Goal: Task Accomplishment & Management: Use online tool/utility

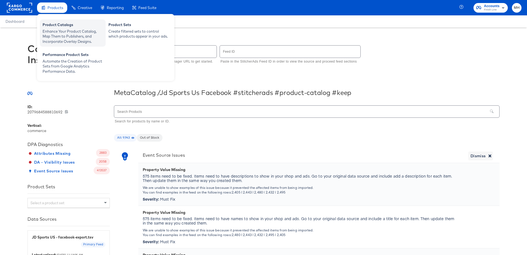
click at [65, 33] on div "Enhance Your Product Catalog, Map Them to Publishers, and Incorporate Overlay D…" at bounding box center [73, 36] width 60 height 15
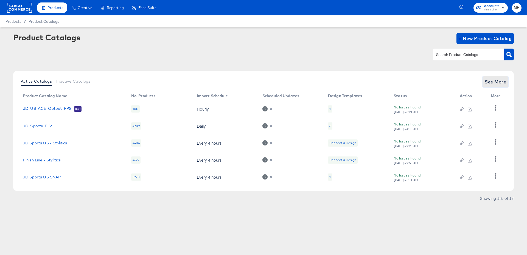
click at [485, 81] on span "See More" at bounding box center [494, 82] width 21 height 8
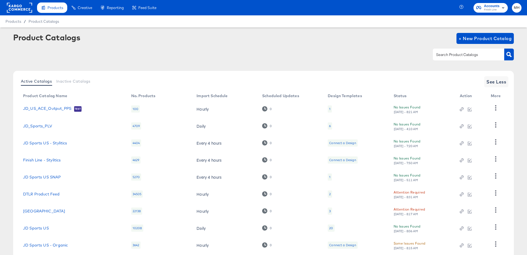
scroll to position [52, 0]
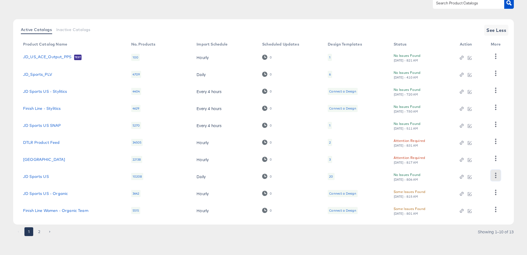
click at [495, 174] on icon "button" at bounding box center [495, 175] width 5 height 5
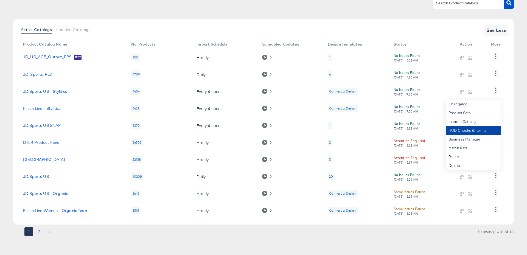
click at [466, 131] on div "HUD Checks (Internal)" at bounding box center [472, 130] width 55 height 9
click at [40, 177] on link "JD Sports US" at bounding box center [36, 176] width 26 height 4
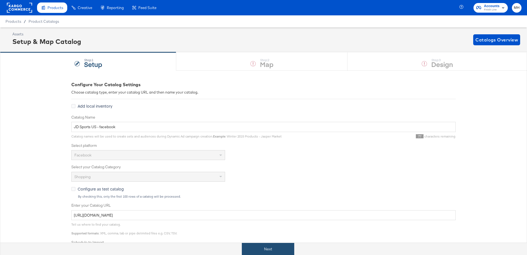
click at [257, 247] on button "Next" at bounding box center [268, 249] width 52 height 12
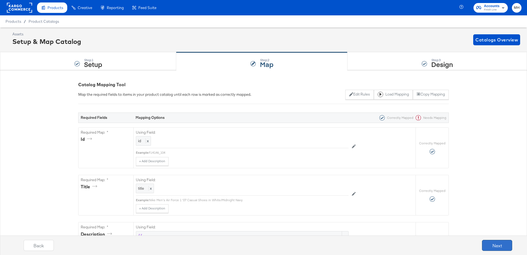
click at [498, 249] on button "Next" at bounding box center [497, 245] width 30 height 11
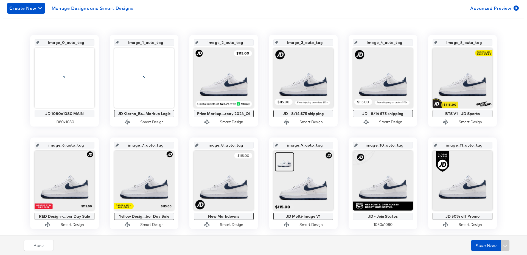
scroll to position [99, 0]
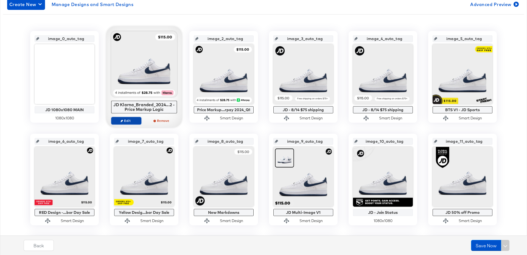
click at [129, 119] on span "Edit" at bounding box center [126, 120] width 25 height 4
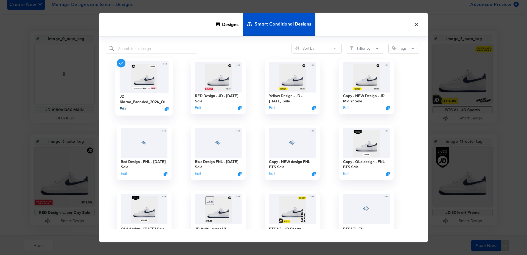
click at [123, 108] on button "Edit" at bounding box center [123, 108] width 7 height 5
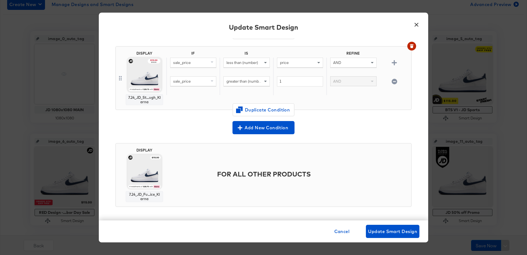
scroll to position [0, 0]
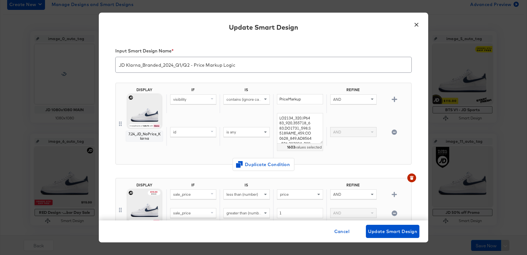
click at [414, 24] on button "×" at bounding box center [416, 23] width 10 height 10
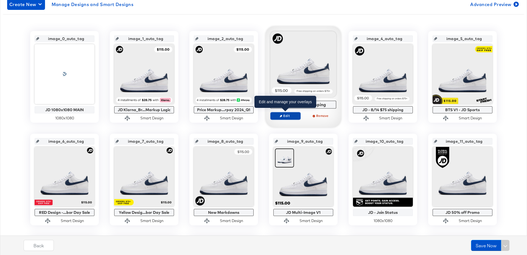
click at [284, 116] on span "Edit" at bounding box center [285, 116] width 25 height 4
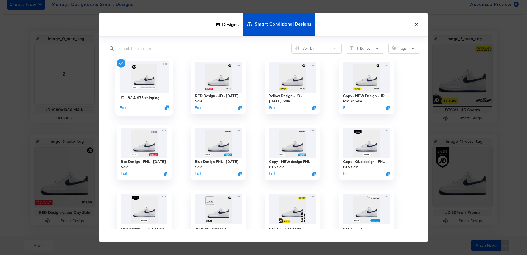
click at [119, 108] on div "JD - 8/14 $75 shipping Edit" at bounding box center [144, 87] width 58 height 58
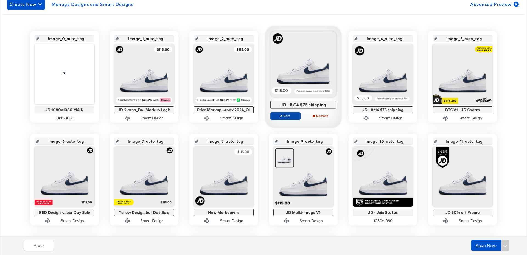
click at [292, 115] on span "Edit" at bounding box center [285, 116] width 25 height 4
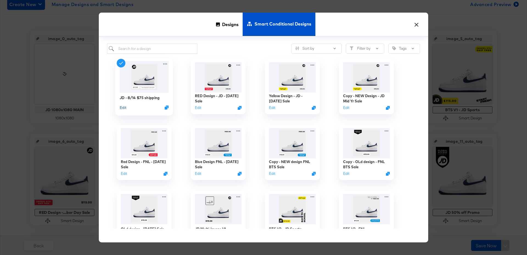
click at [123, 107] on button "Edit" at bounding box center [123, 107] width 7 height 5
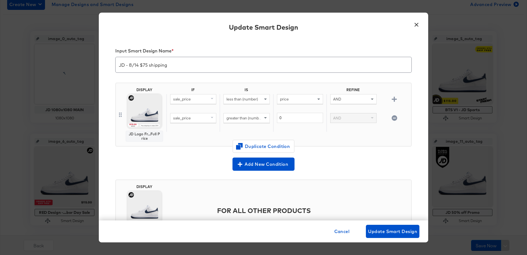
click at [416, 23] on button "×" at bounding box center [416, 23] width 10 height 10
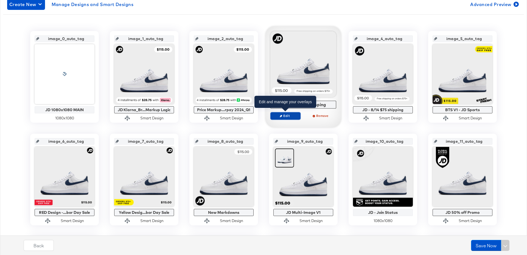
click at [287, 115] on span "Edit" at bounding box center [285, 116] width 25 height 4
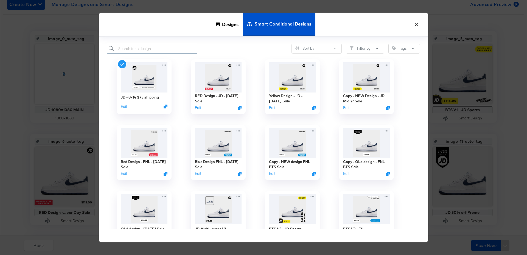
click at [166, 51] on input "search" at bounding box center [152, 49] width 90 height 10
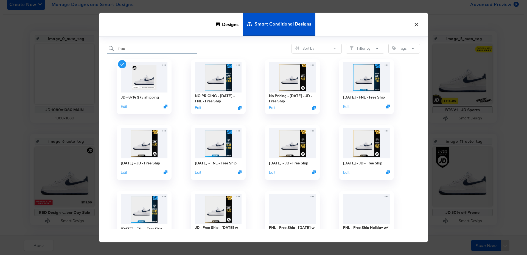
scroll to position [149, 0]
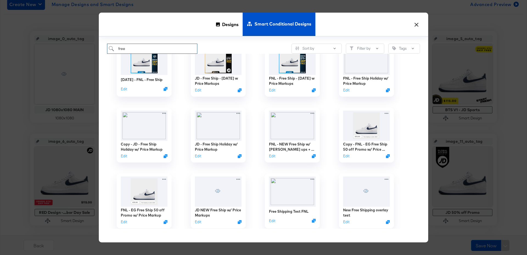
drag, startPoint x: 134, startPoint y: 48, endPoint x: 113, endPoint y: 48, distance: 21.7
click at [112, 48] on input "free" at bounding box center [152, 49] width 90 height 10
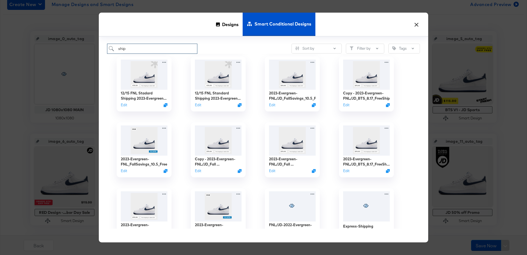
scroll to position [595, 0]
drag, startPoint x: 130, startPoint y: 50, endPoint x: 116, endPoint y: 50, distance: 13.7
click at [116, 50] on input "ship" at bounding box center [152, 49] width 90 height 10
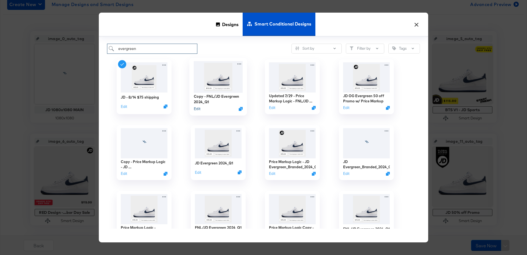
type input "evergreen"
click at [197, 109] on button "Edit" at bounding box center [197, 108] width 7 height 5
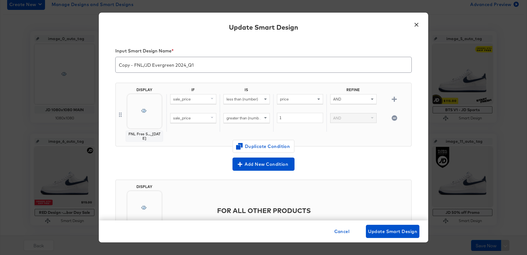
click at [415, 22] on button "×" at bounding box center [416, 23] width 10 height 10
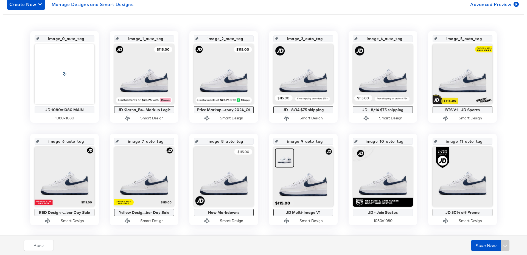
scroll to position [0, 0]
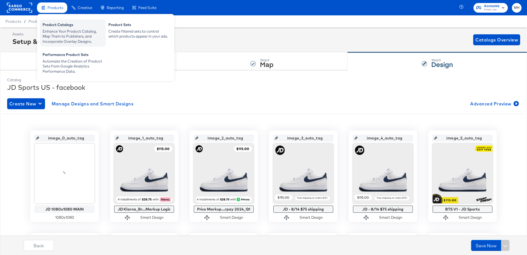
click at [64, 35] on div "Enhance Your Product Catalog, Map Them to Publishers, and Incorporate Overlay D…" at bounding box center [73, 36] width 60 height 15
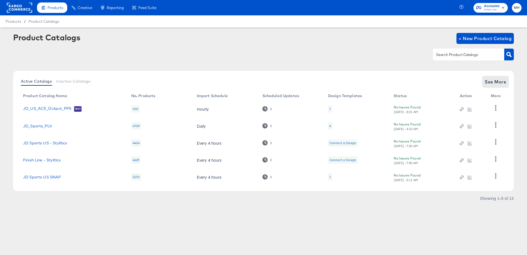
click at [499, 83] on span "See More" at bounding box center [494, 82] width 21 height 8
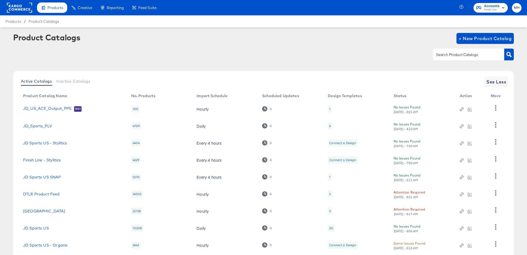
scroll to position [52, 0]
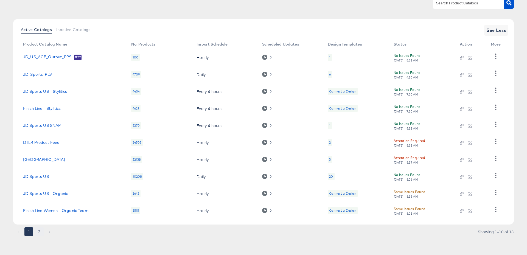
click at [40, 228] on button "2" at bounding box center [39, 231] width 9 height 9
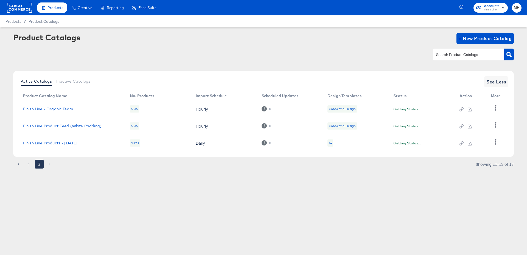
scroll to position [0, 0]
